Goal: Information Seeking & Learning: Find specific fact

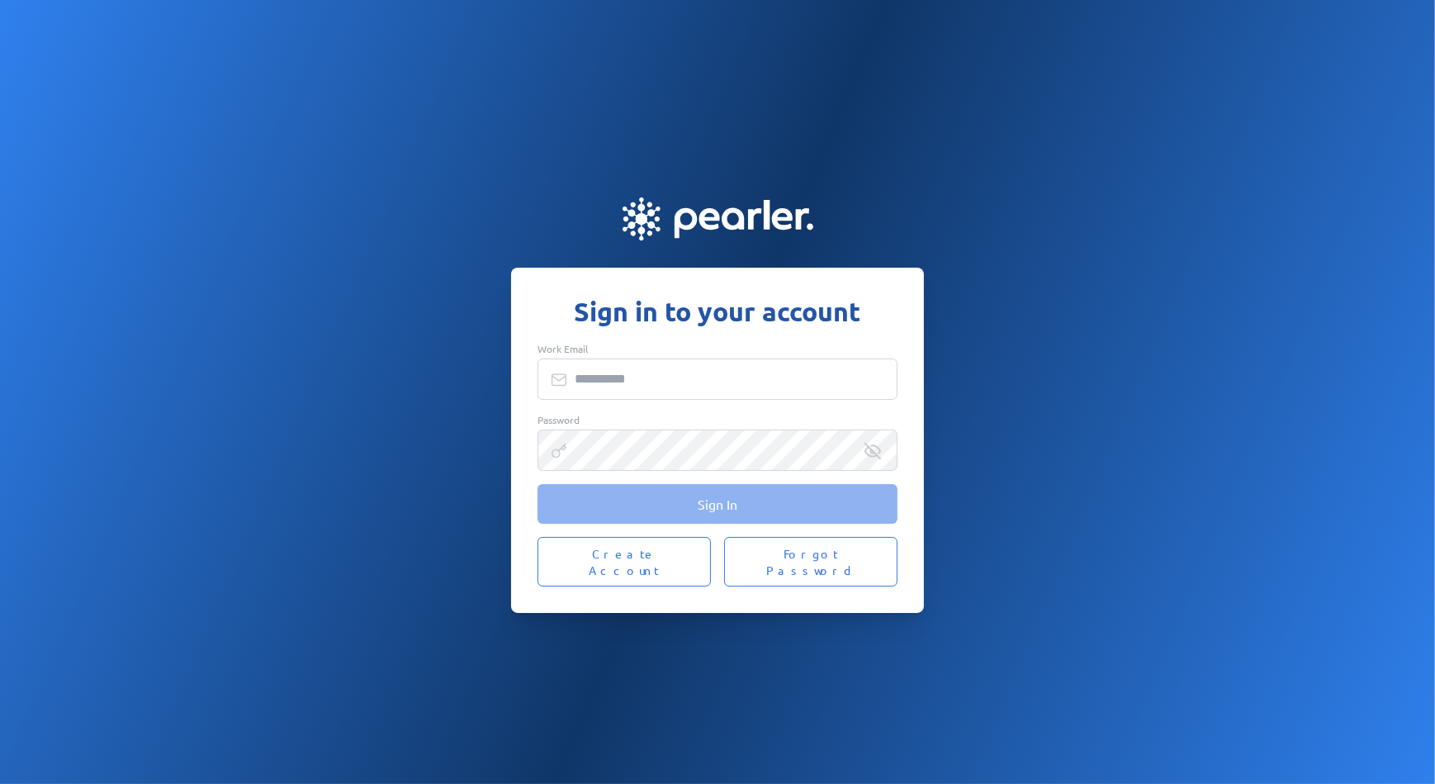
type input "**********"
click at [709, 512] on span "Sign In" at bounding box center [718, 504] width 40 height 17
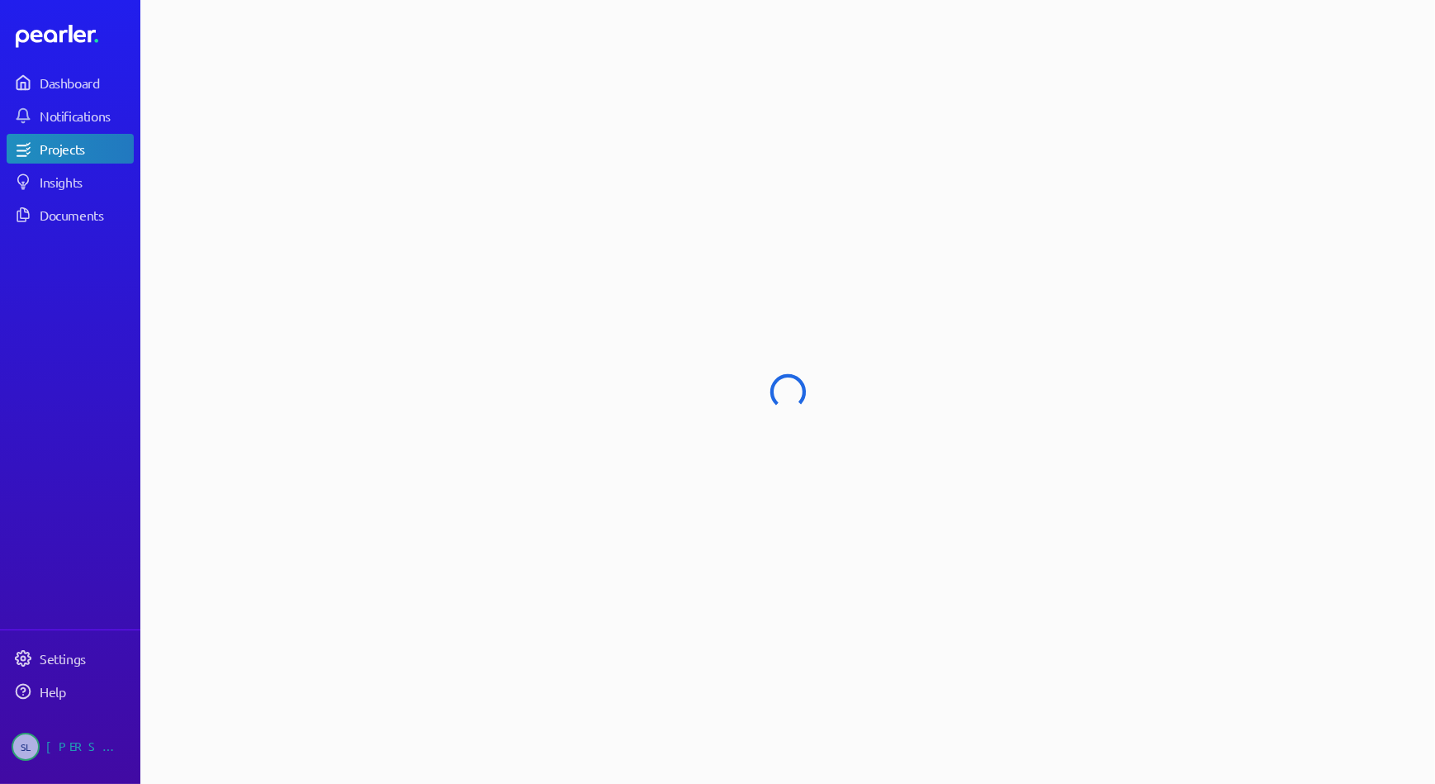
select select "******"
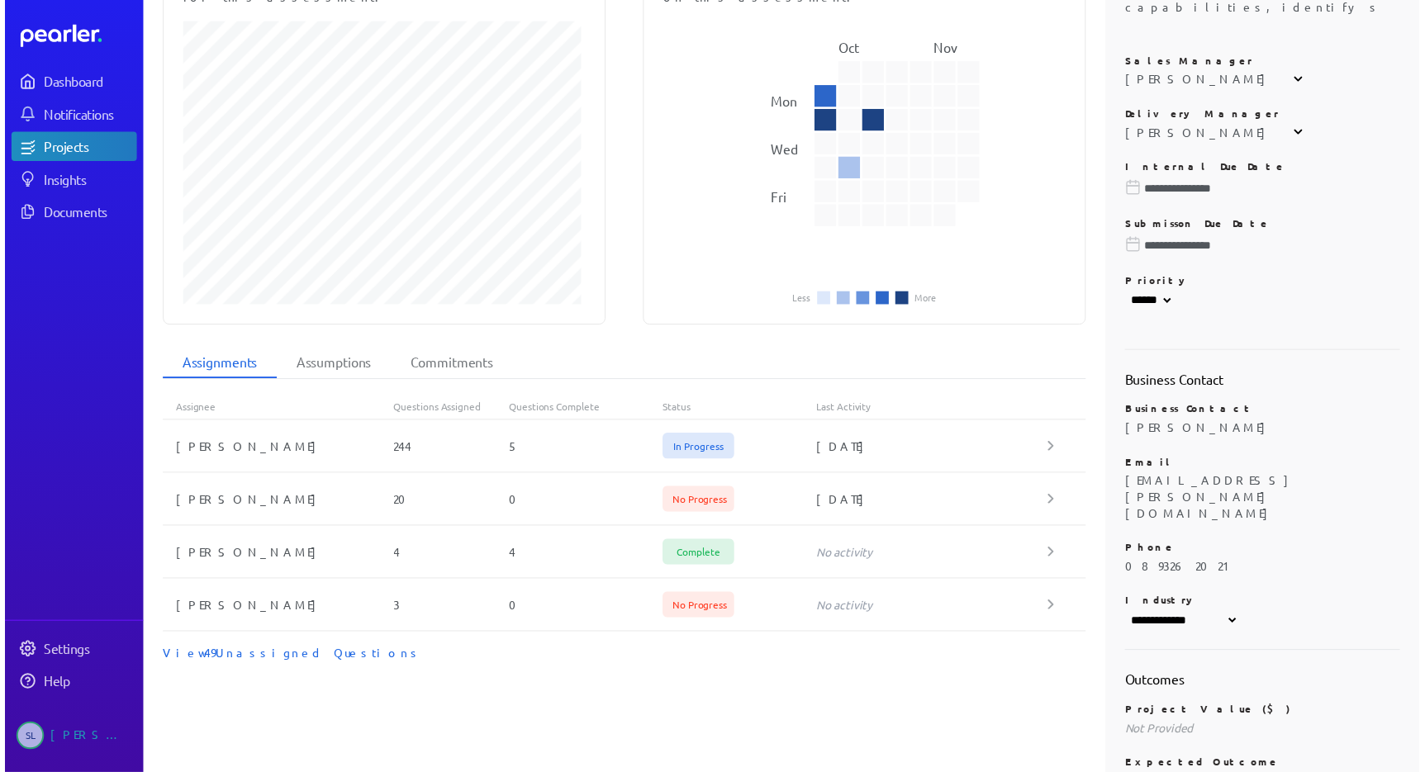
scroll to position [372, 0]
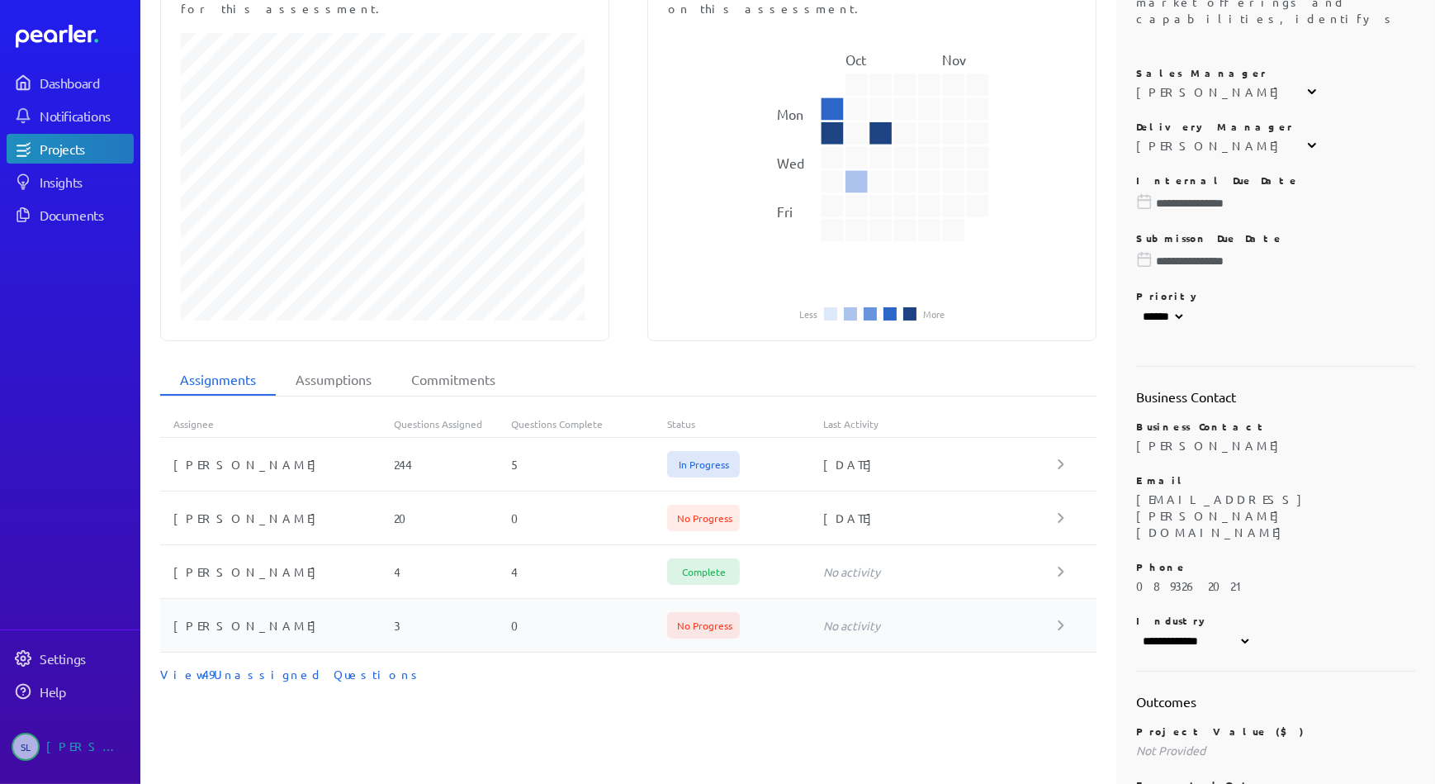
click at [200, 617] on div "[PERSON_NAME]" at bounding box center [277, 625] width 235 height 17
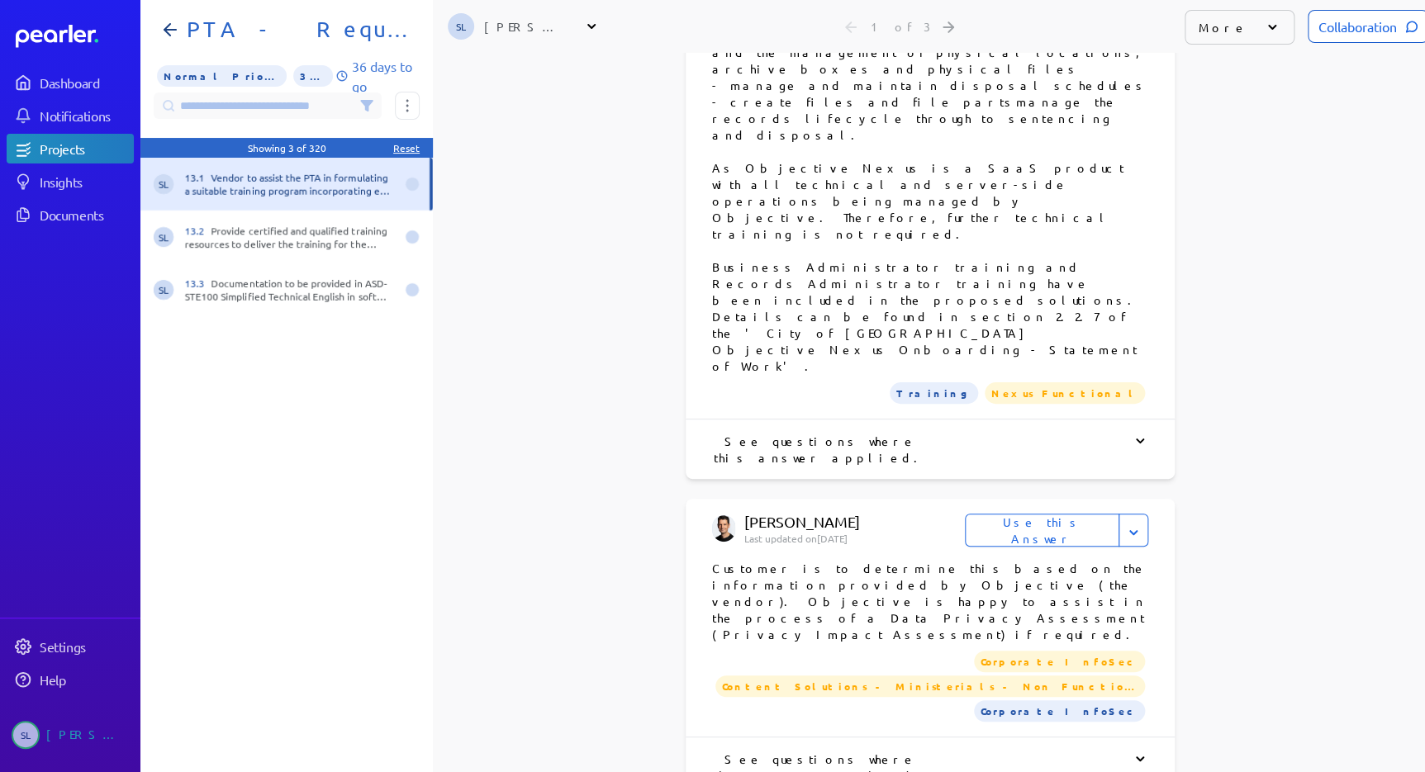
scroll to position [1505, 0]
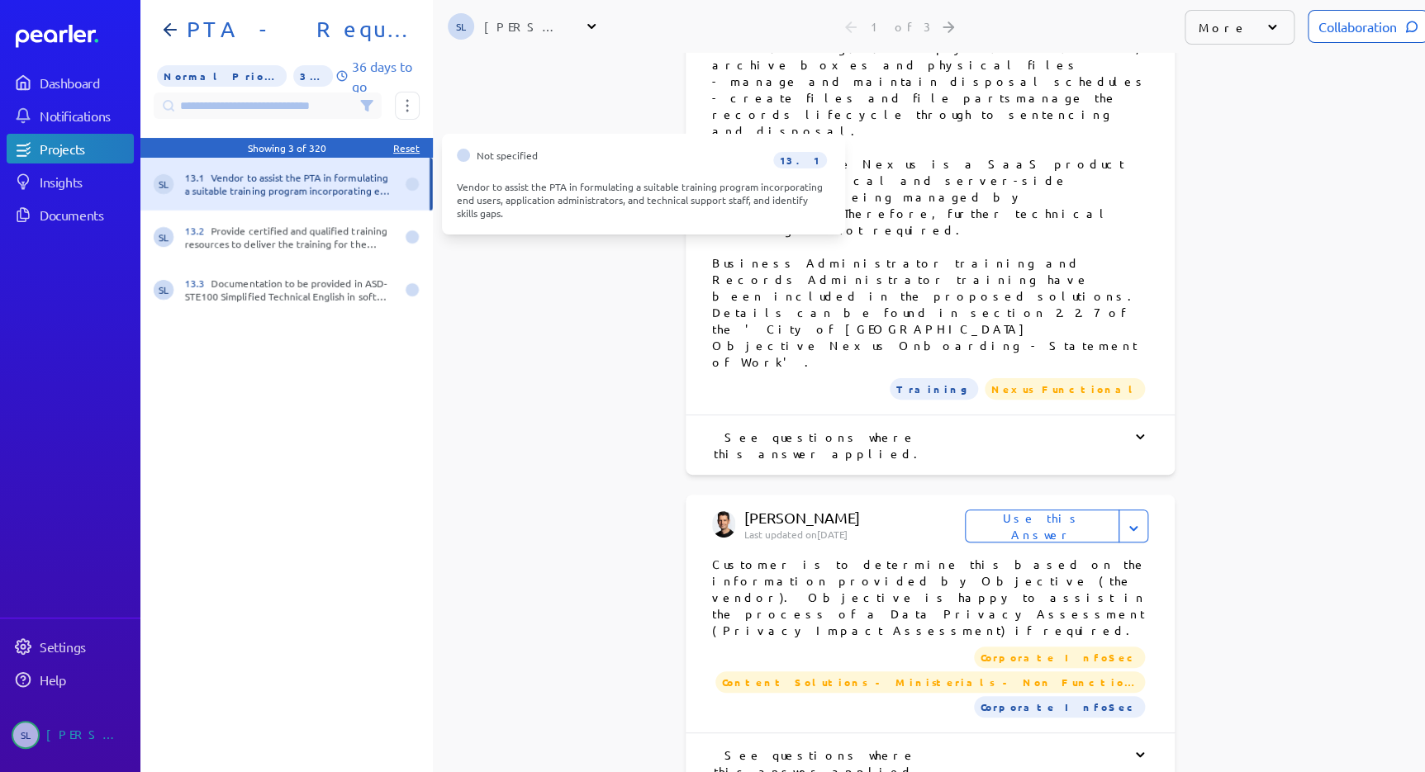
click at [273, 192] on div "13.1 Vendor to assist the PTA in formulating a suitable training program incorp…" at bounding box center [290, 184] width 210 height 26
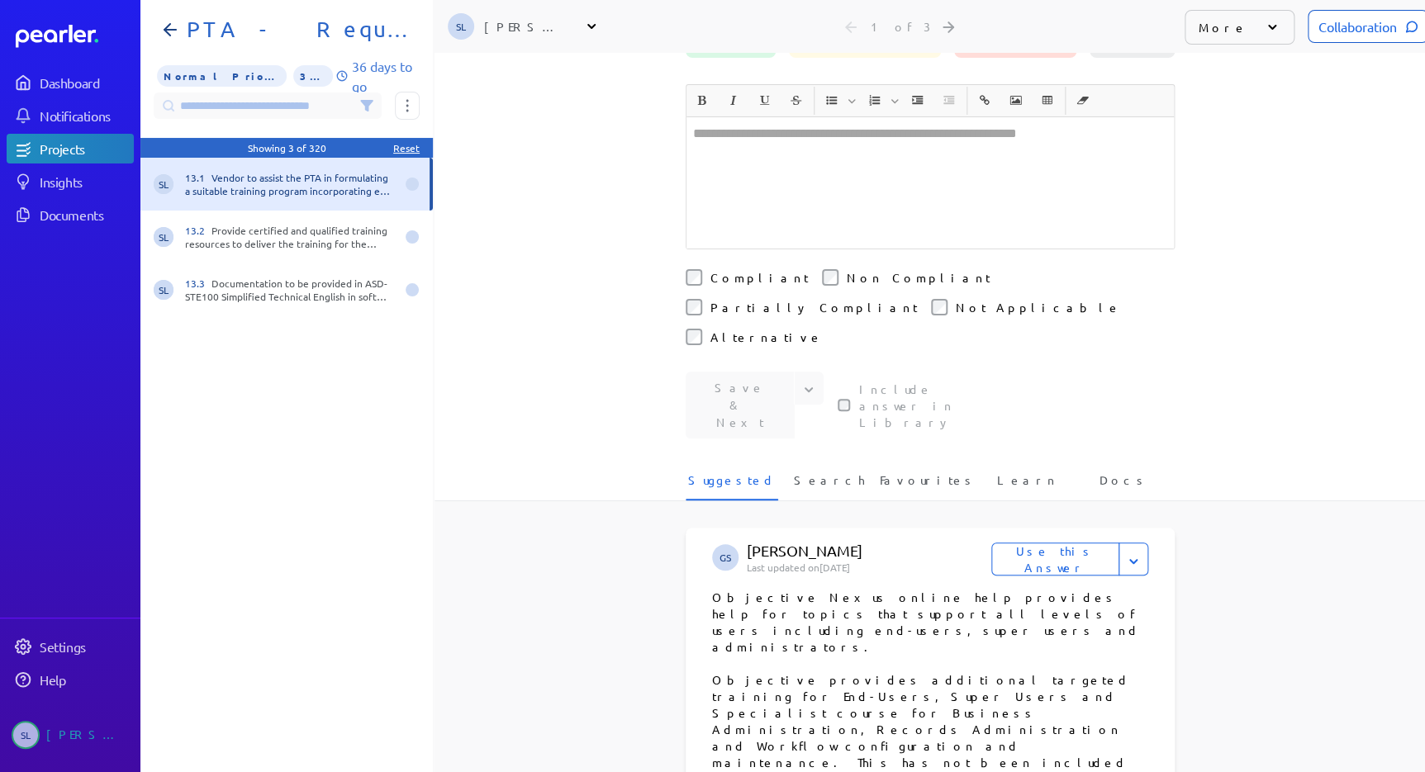
scroll to position [0, 0]
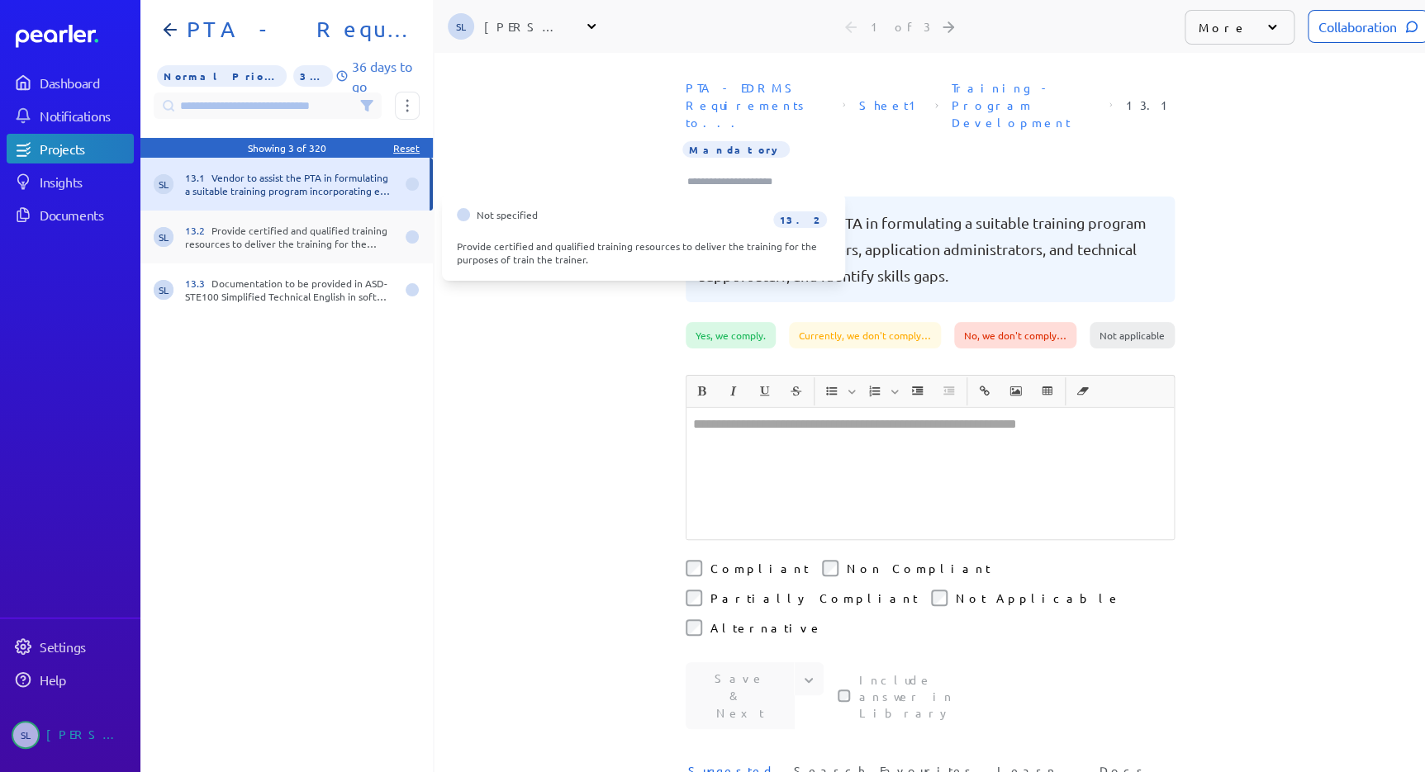
click at [253, 230] on div "13.2 Provide certified and qualified training resources to deliver the training…" at bounding box center [290, 237] width 210 height 26
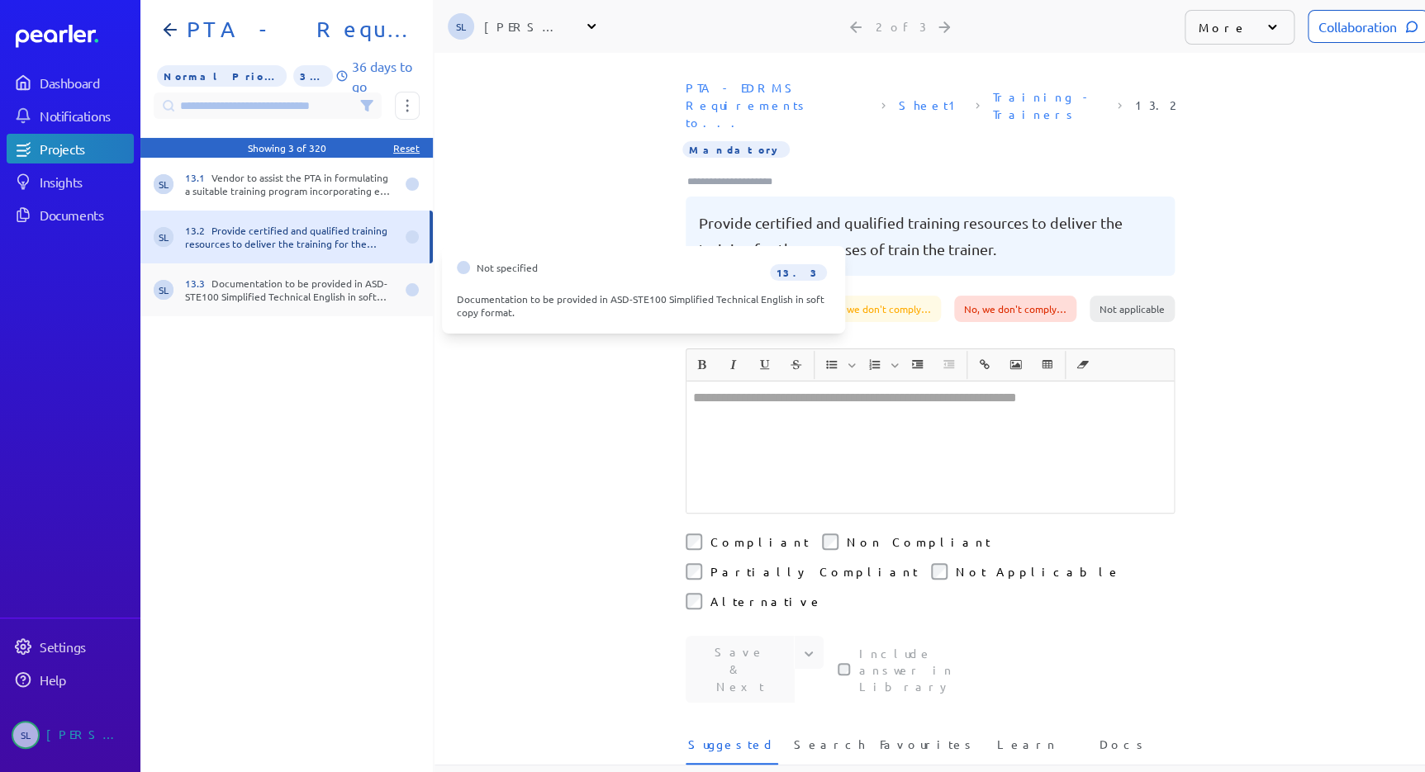
click at [310, 296] on div "13.3 Documentation to be provided in ASD-STE100 Simplified Technical English in…" at bounding box center [290, 290] width 210 height 26
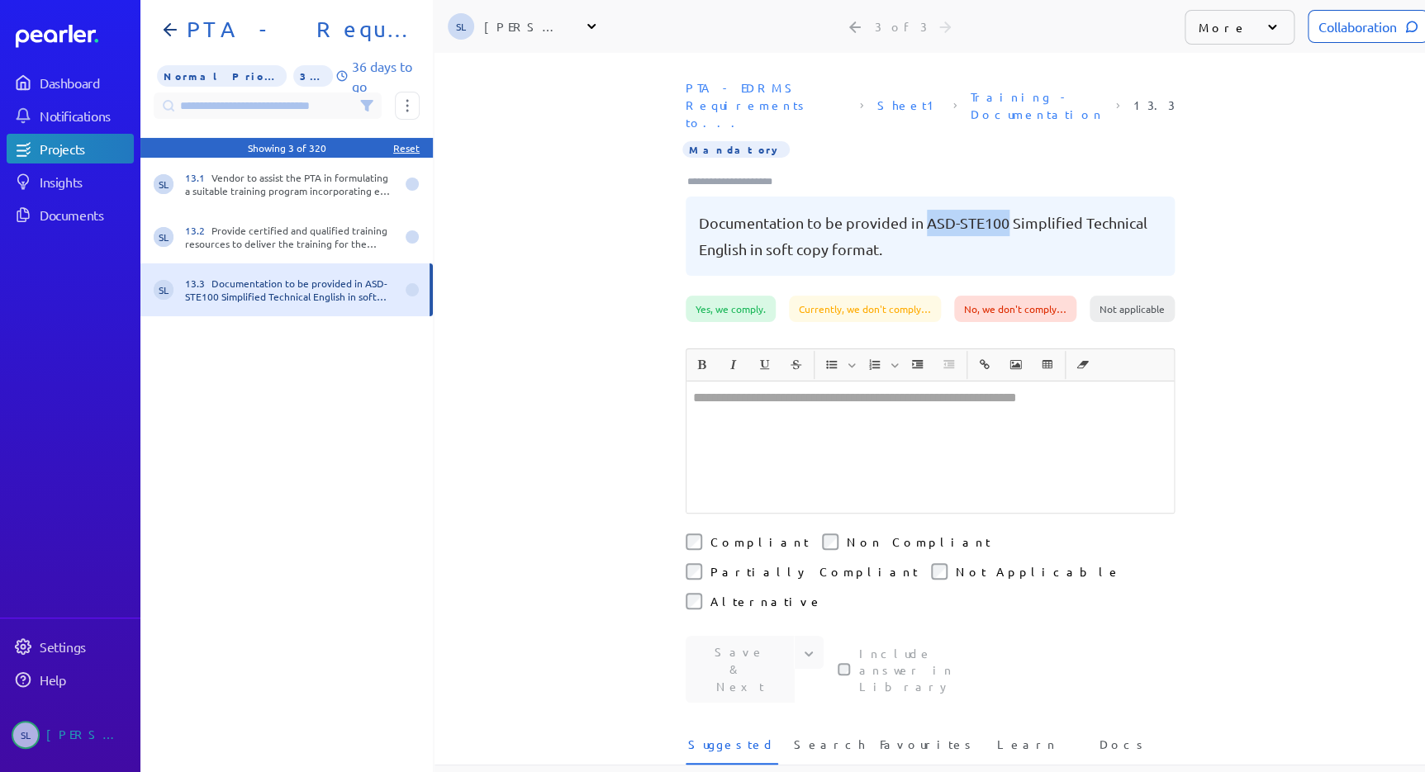
drag, startPoint x: 998, startPoint y: 183, endPoint x: 923, endPoint y: 185, distance: 75.2
click at [923, 210] on pre "Documentation to be provided in ASD-STE100 Simplified Technical English in soft…" at bounding box center [930, 236] width 462 height 53
copy pre "ASD-STE100"
